Goal: Book appointment/travel/reservation

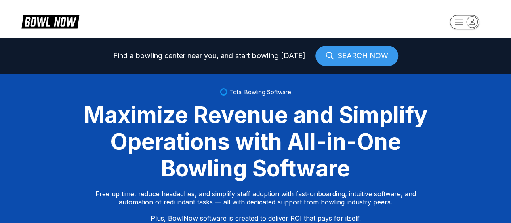
click at [468, 23] on icon "button" at bounding box center [472, 21] width 11 height 11
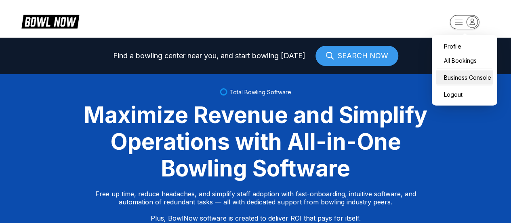
click at [461, 77] on div "Business Console" at bounding box center [464, 77] width 57 height 14
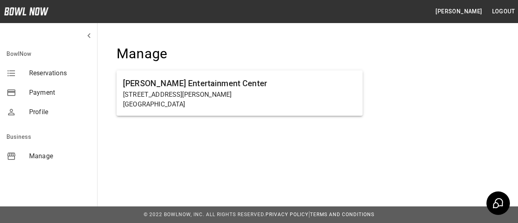
click at [35, 164] on div "Manage" at bounding box center [48, 155] width 97 height 19
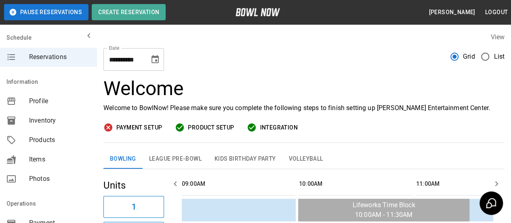
scroll to position [0, 704]
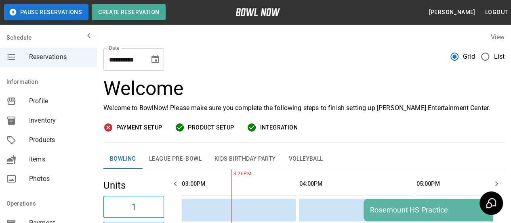
click at [159, 61] on icon "Choose date, selected date is Sep 16, 2025" at bounding box center [155, 60] width 10 height 10
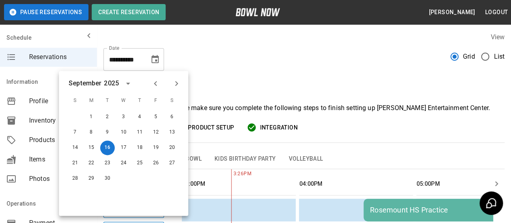
click at [176, 81] on icon "Next month" at bounding box center [176, 83] width 3 height 5
click at [157, 116] on button "3" at bounding box center [156, 117] width 15 height 15
type input "**********"
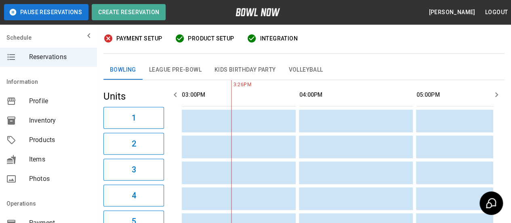
scroll to position [81, 0]
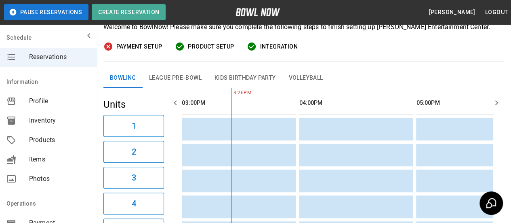
click at [500, 103] on icon "button" at bounding box center [497, 103] width 10 height 10
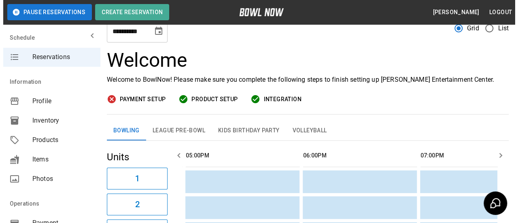
scroll to position [0, 0]
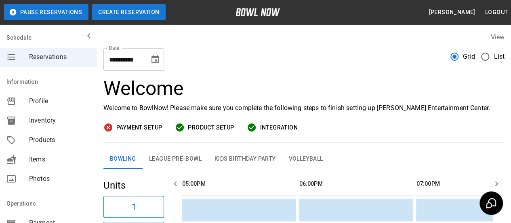
click at [142, 16] on button "Create Reservation" at bounding box center [129, 12] width 74 height 16
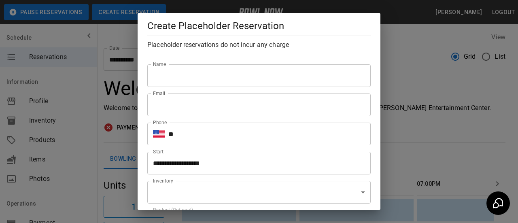
type input "**********"
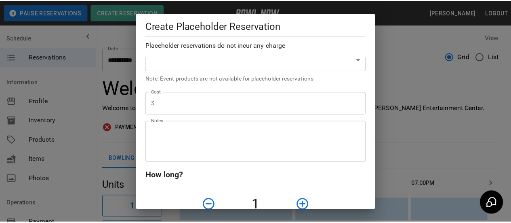
scroll to position [387, 0]
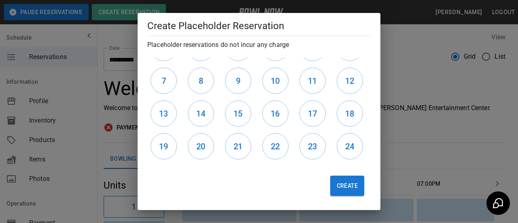
click at [396, 58] on div "**********" at bounding box center [259, 111] width 518 height 223
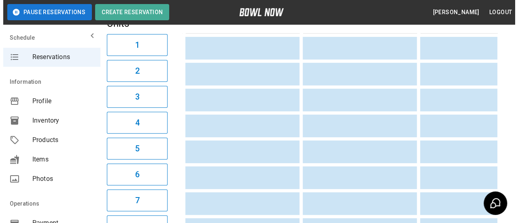
scroll to position [121, 0]
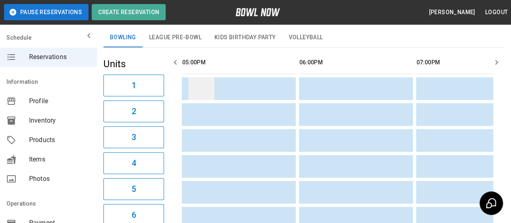
click at [196, 89] on td "sticky table" at bounding box center [201, 88] width 26 height 23
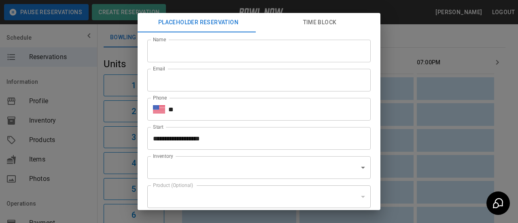
type input "**********"
click at [186, 46] on input "Name" at bounding box center [258, 51] width 223 height 23
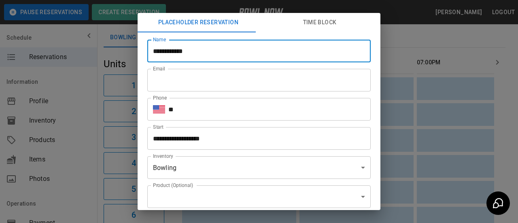
type input "**********"
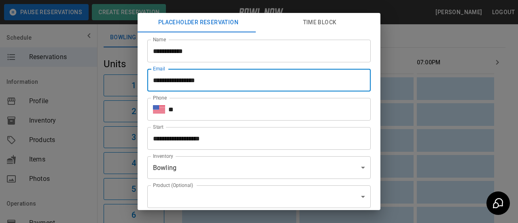
type input "**********"
click at [190, 106] on input "**" at bounding box center [269, 109] width 202 height 23
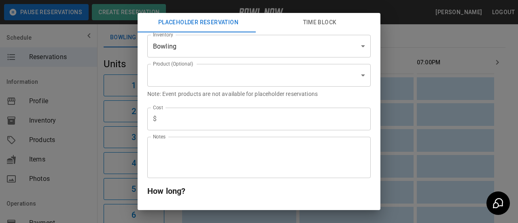
type input "**********"
click at [177, 123] on input "text" at bounding box center [265, 119] width 211 height 23
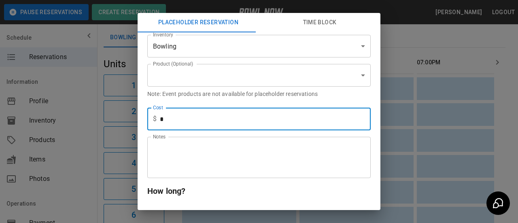
type input "*"
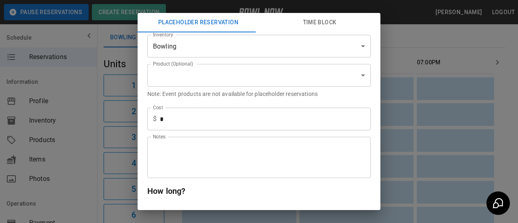
click at [340, 92] on p "Note: Event products are not available for placeholder reservations" at bounding box center [258, 94] width 223 height 8
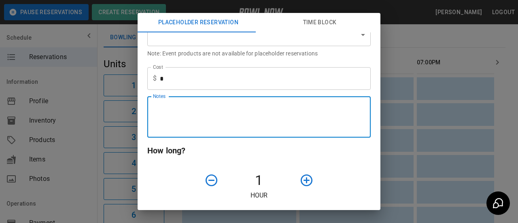
click at [264, 113] on textarea "Notes" at bounding box center [259, 117] width 212 height 28
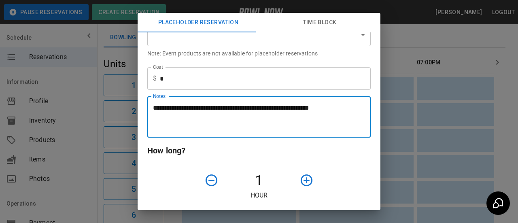
type textarea "**********"
click at [300, 184] on icon "button" at bounding box center [306, 180] width 12 height 12
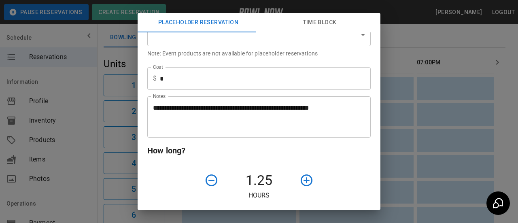
click at [300, 184] on icon "button" at bounding box center [306, 180] width 12 height 12
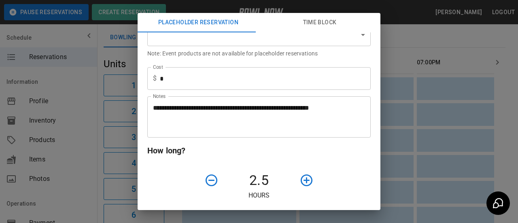
click at [300, 184] on icon "button" at bounding box center [306, 180] width 12 height 12
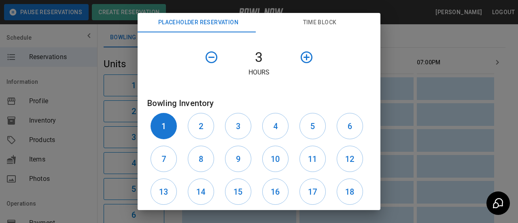
scroll to position [290, 0]
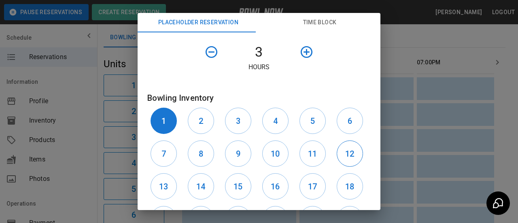
click at [342, 160] on button "12" at bounding box center [349, 153] width 26 height 26
click at [347, 125] on h6 "6" at bounding box center [349, 120] width 4 height 13
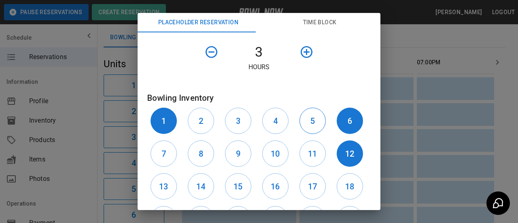
click at [310, 116] on h6 "5" at bounding box center [312, 120] width 4 height 13
click at [308, 153] on h6 "11" at bounding box center [312, 153] width 9 height 13
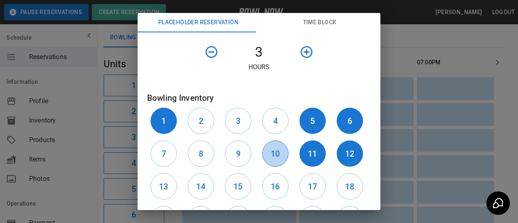
click at [277, 150] on button "10" at bounding box center [275, 153] width 26 height 26
drag, startPoint x: 277, startPoint y: 126, endPoint x: 264, endPoint y: 125, distance: 13.4
click at [276, 126] on button "4" at bounding box center [275, 121] width 26 height 26
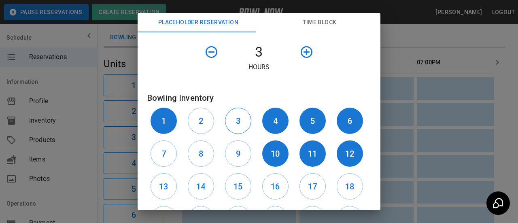
click at [239, 123] on button "3" at bounding box center [238, 121] width 26 height 26
click at [227, 160] on button "9" at bounding box center [238, 153] width 26 height 26
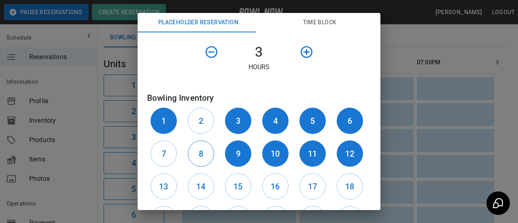
click at [199, 158] on h6 "8" at bounding box center [201, 153] width 4 height 13
click at [168, 152] on button "7" at bounding box center [163, 153] width 26 height 26
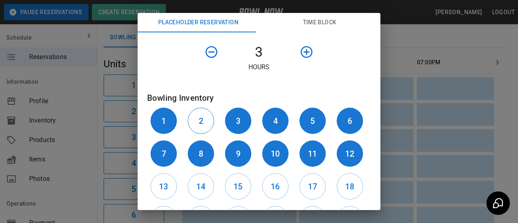
click at [200, 118] on h6 "2" at bounding box center [201, 120] width 4 height 13
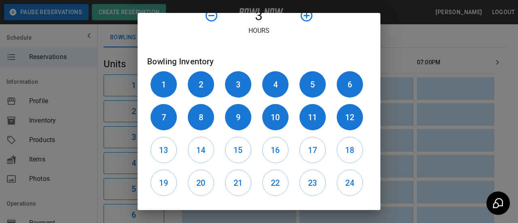
scroll to position [73, 0]
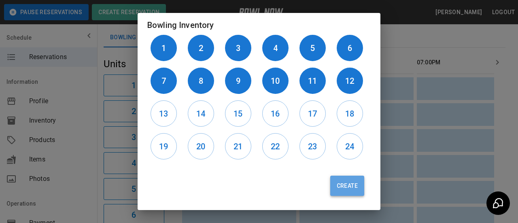
click at [333, 188] on button "Create" at bounding box center [347, 185] width 34 height 20
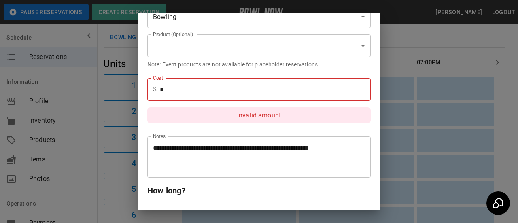
scroll to position [76, 0]
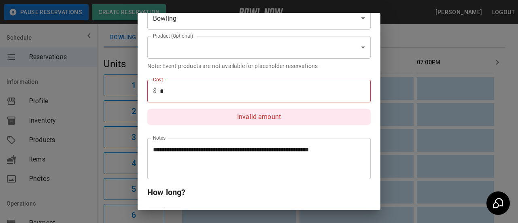
click at [198, 94] on input "*" at bounding box center [265, 91] width 211 height 23
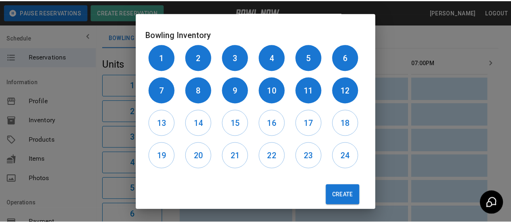
scroll to position [73, 0]
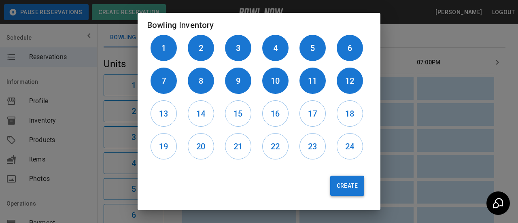
type input "*"
click at [330, 190] on button "Create" at bounding box center [347, 185] width 34 height 20
